Goal: Transaction & Acquisition: Purchase product/service

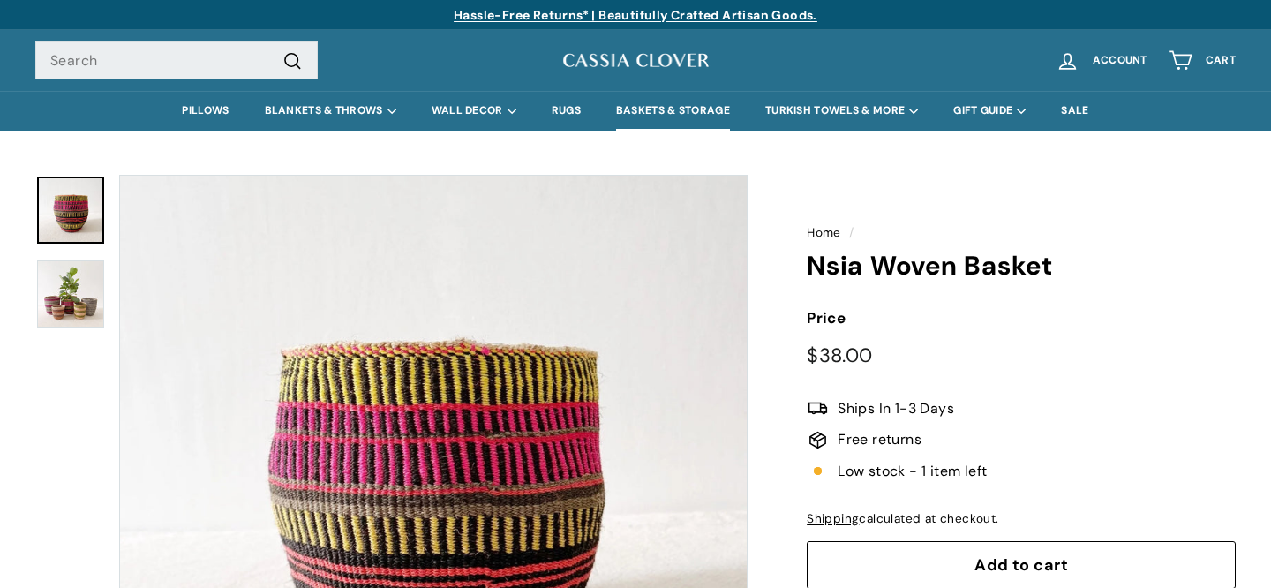
click at [647, 102] on link "BASKETS & STORAGE" at bounding box center [673, 111] width 149 height 40
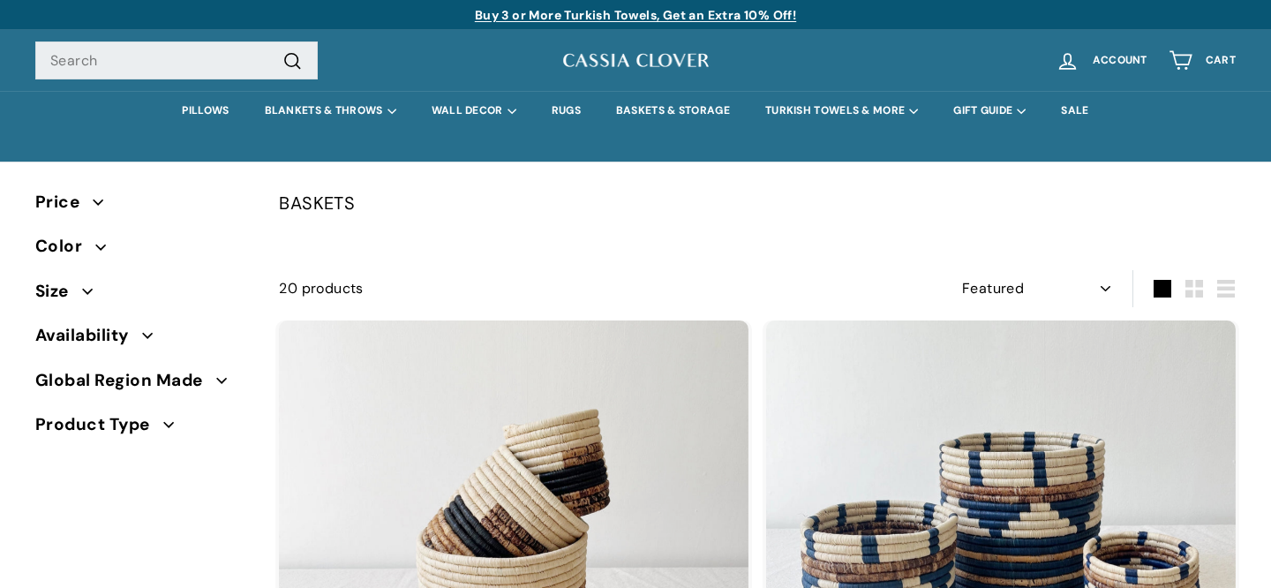
select select "manual"
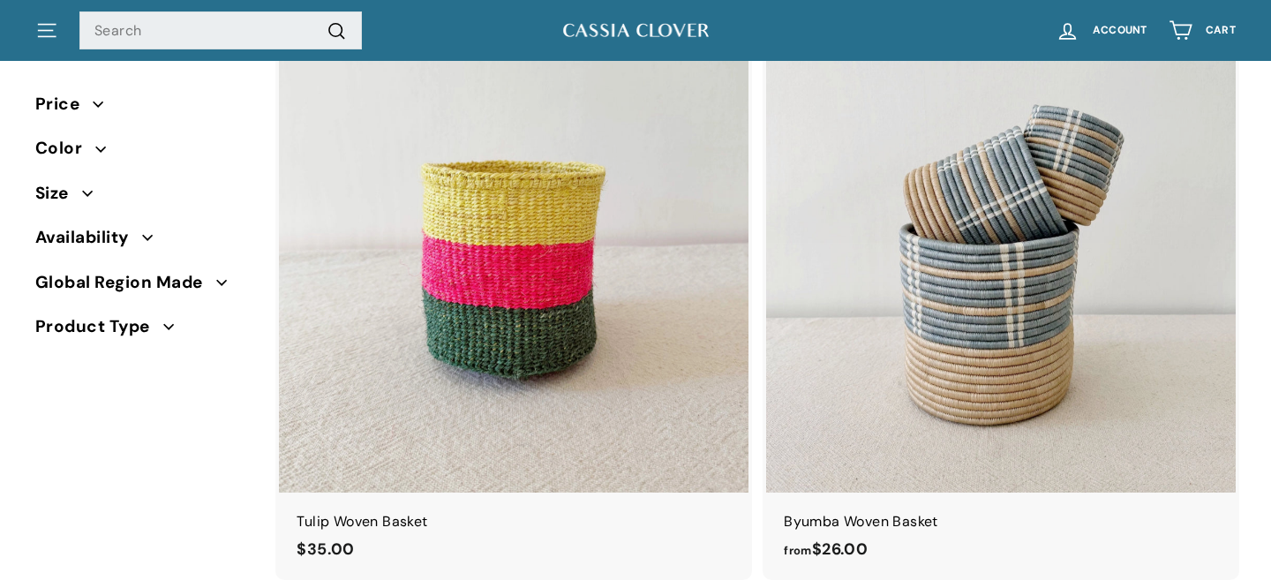
scroll to position [864, 0]
click at [640, 327] on img at bounding box center [514, 257] width 470 height 470
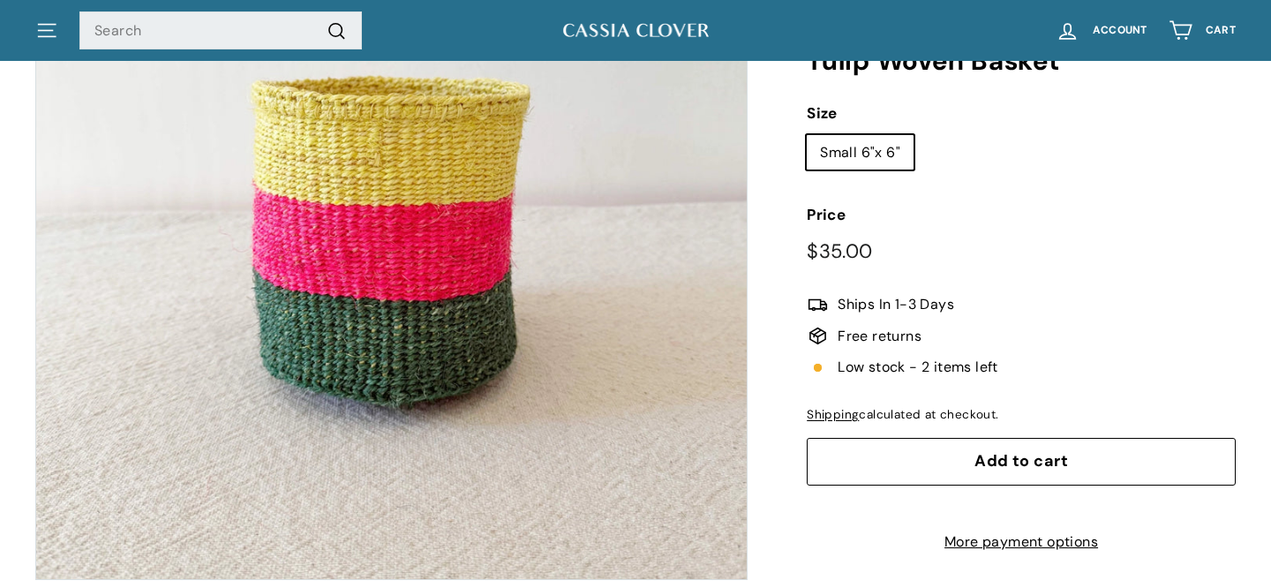
scroll to position [312, 0]
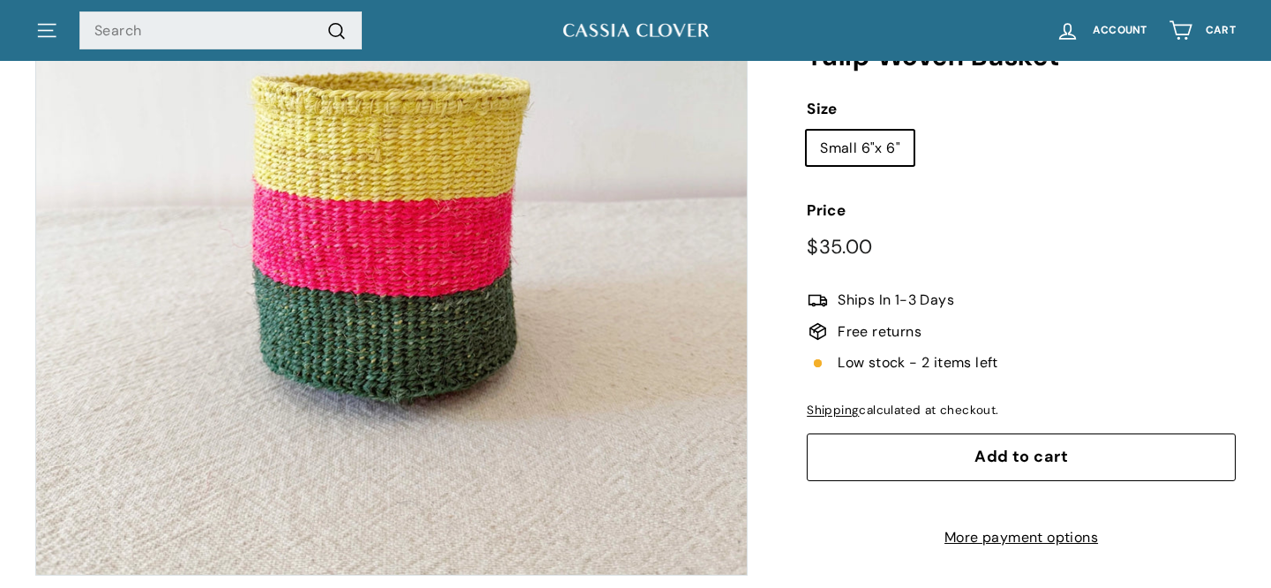
click at [866, 448] on button "Add to cart" at bounding box center [1021, 457] width 429 height 48
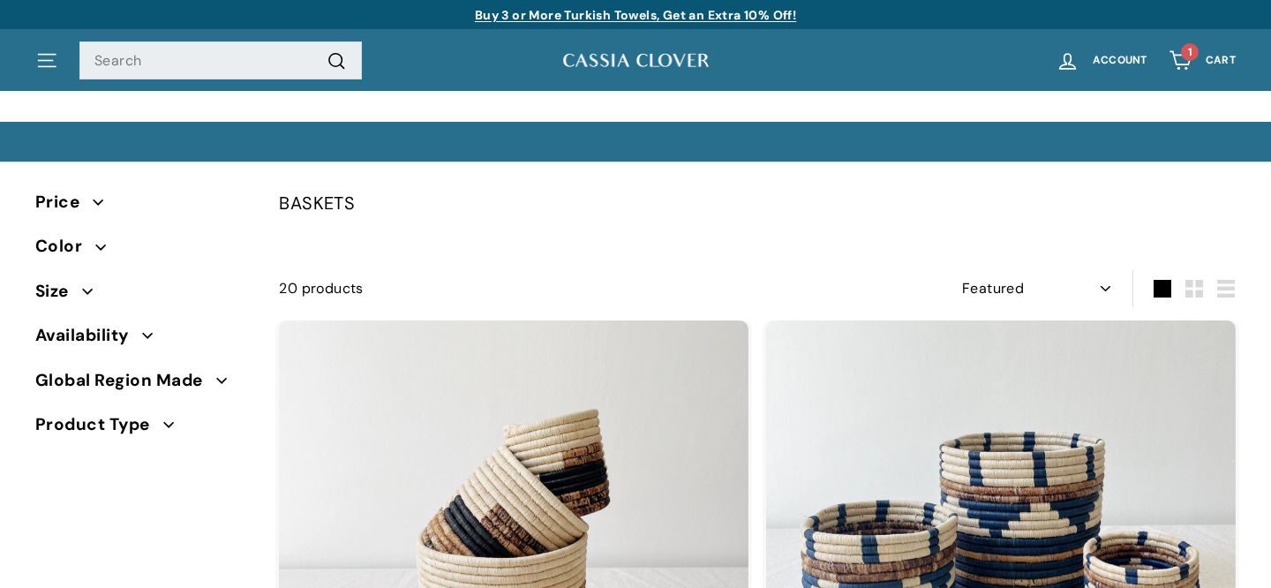
select select "manual"
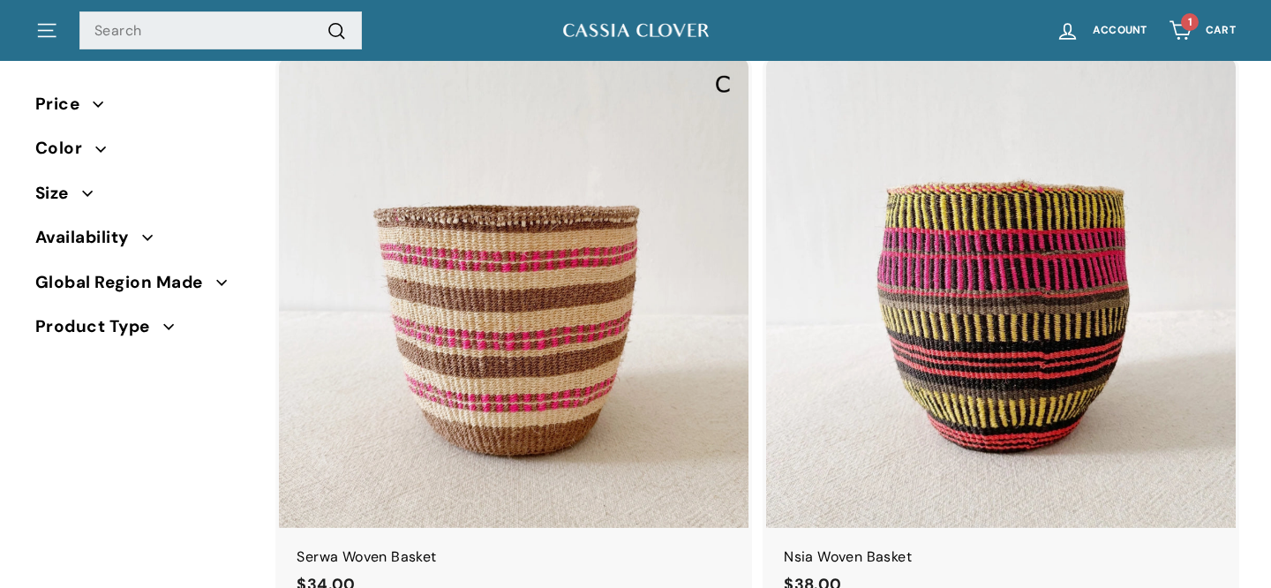
scroll to position [4197, 0]
